Goal: Check status: Check status

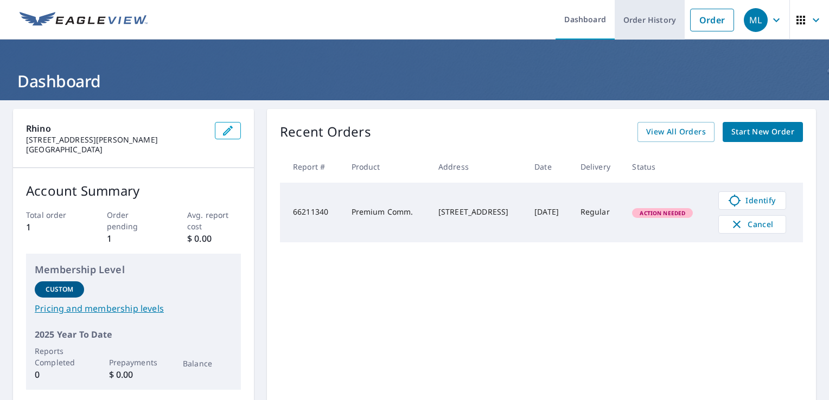
click at [649, 20] on link "Order History" at bounding box center [650, 20] width 70 height 40
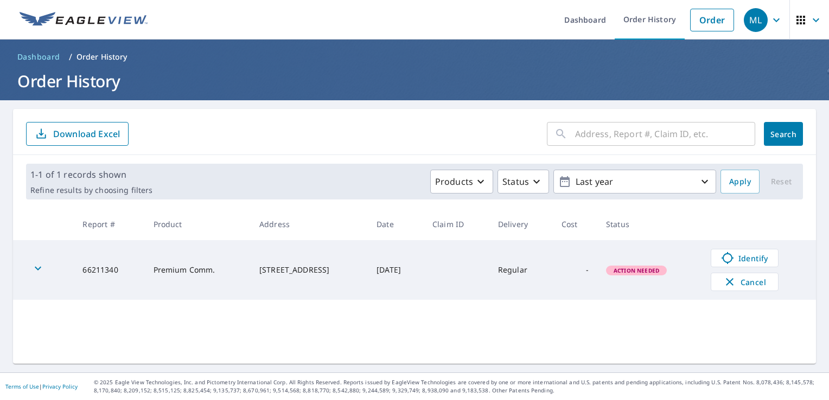
click at [635, 129] on input "text" at bounding box center [665, 134] width 180 height 30
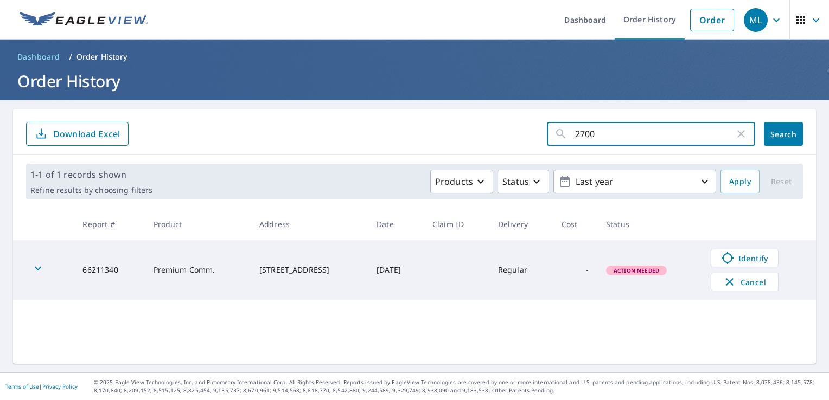
type input "2700"
click at [777, 133] on span "Search" at bounding box center [783, 134] width 22 height 10
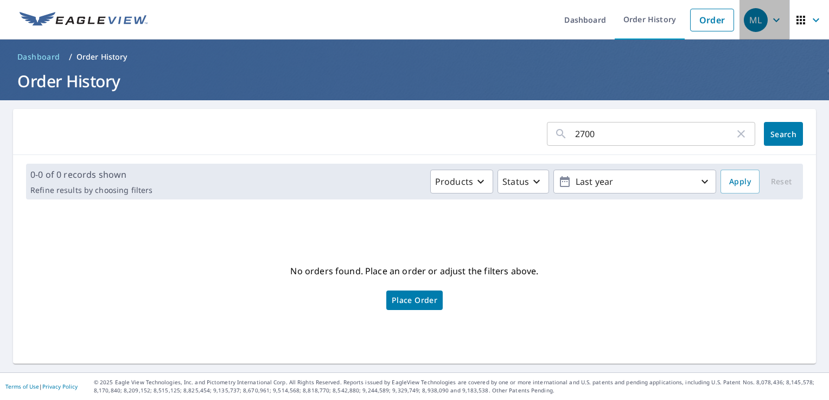
click at [770, 18] on icon "button" at bounding box center [776, 20] width 13 height 13
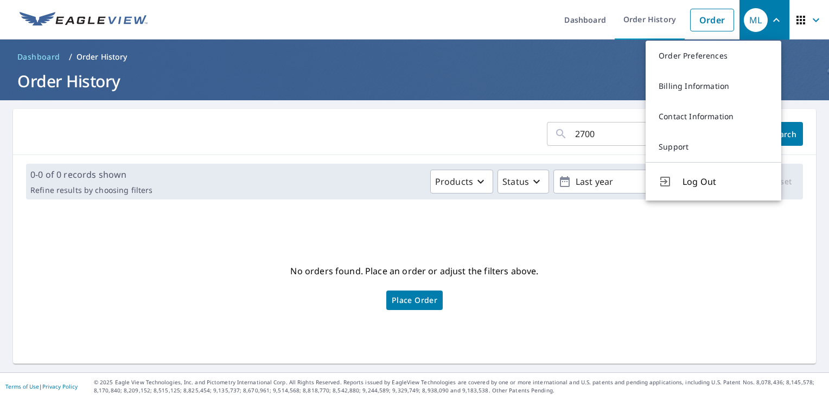
click at [487, 141] on form "2700 ​ Search" at bounding box center [414, 134] width 777 height 24
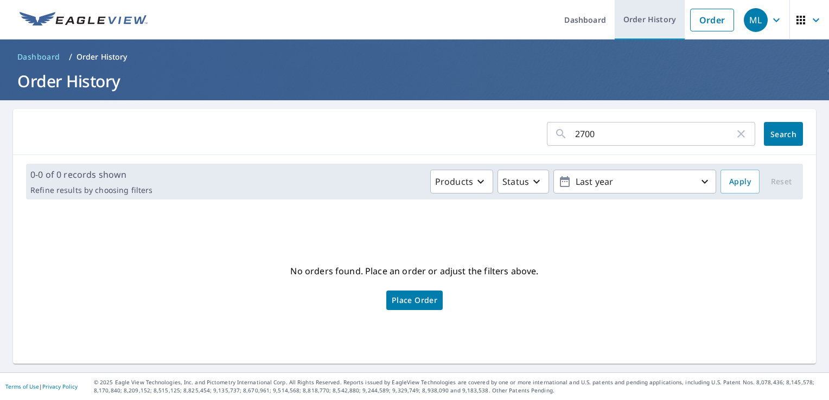
click at [660, 19] on link "Order History" at bounding box center [650, 20] width 70 height 40
click at [237, 374] on footer "Terms of Use | Privacy Policy © 2025 Eagle View Technologies, Inc. and Pictomet…" at bounding box center [414, 387] width 829 height 28
click at [239, 373] on footer "Terms of Use | Privacy Policy © 2025 Eagle View Technologies, Inc. and Pictomet…" at bounding box center [414, 387] width 829 height 28
